Goal: Information Seeking & Learning: Learn about a topic

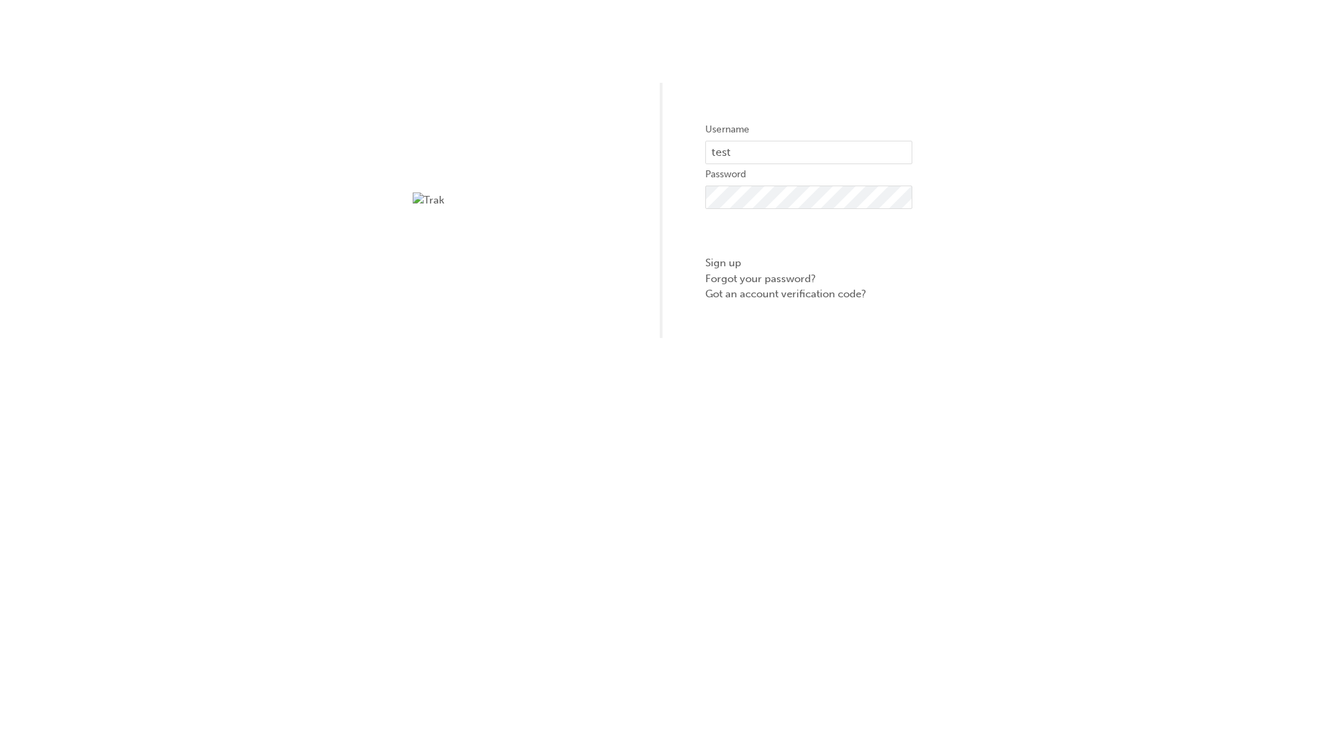
type input "test.e2e.user14"
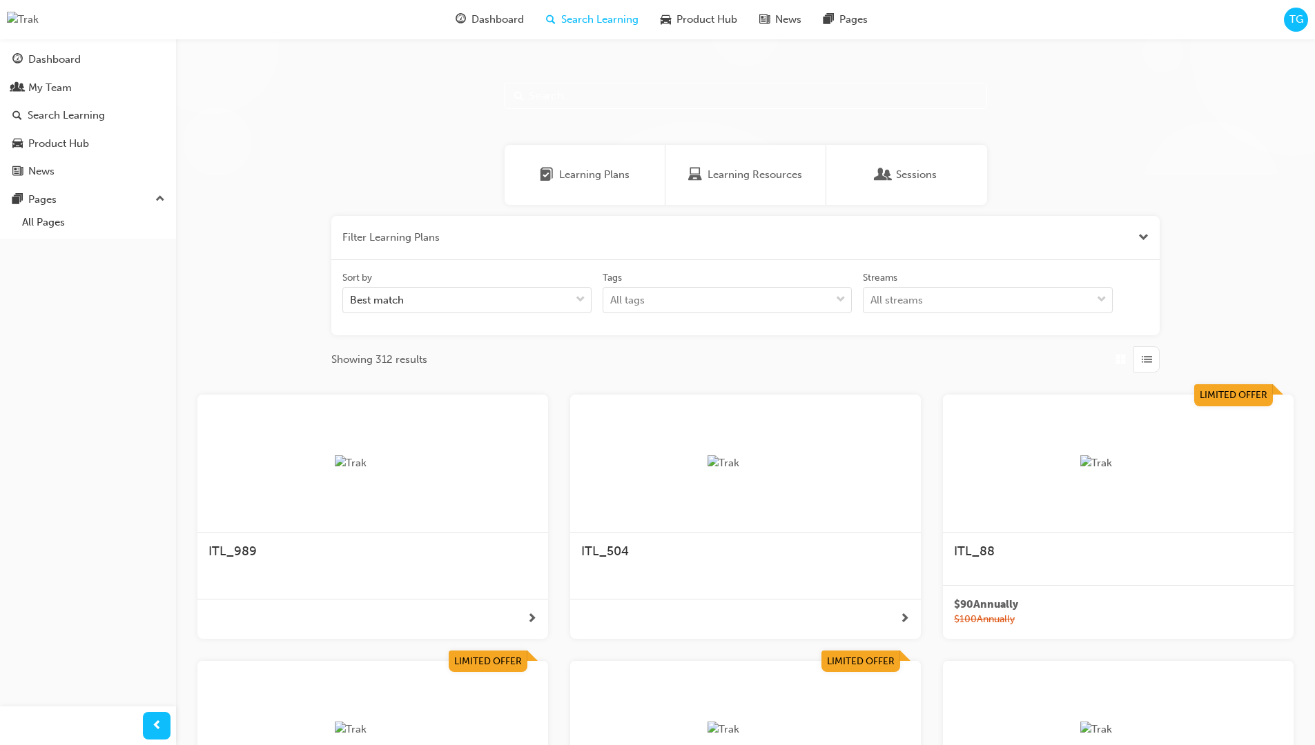
scroll to position [248, 0]
